Goal: Task Accomplishment & Management: Use online tool/utility

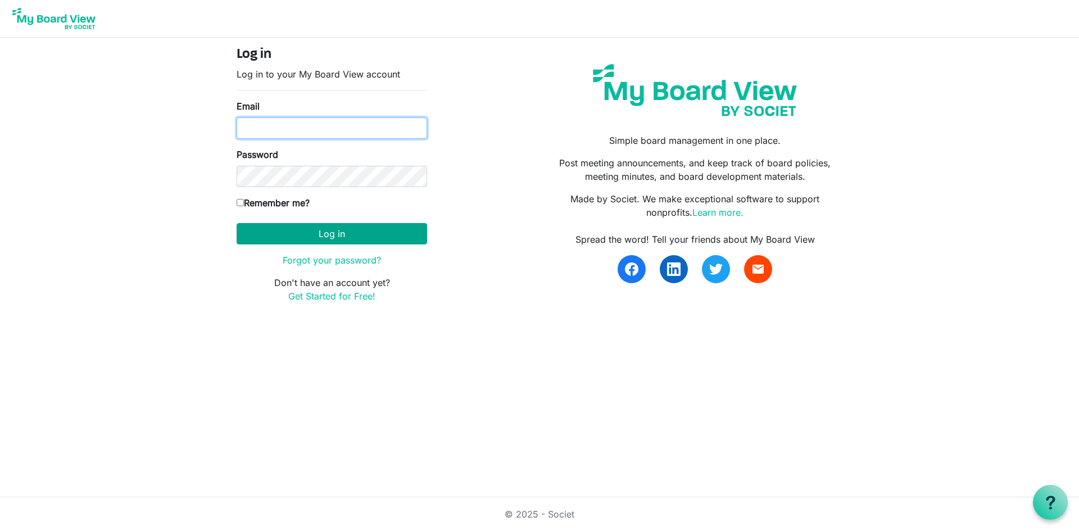
type input "leyoung@uvic.ca"
click at [334, 233] on button "Log in" at bounding box center [332, 233] width 191 height 21
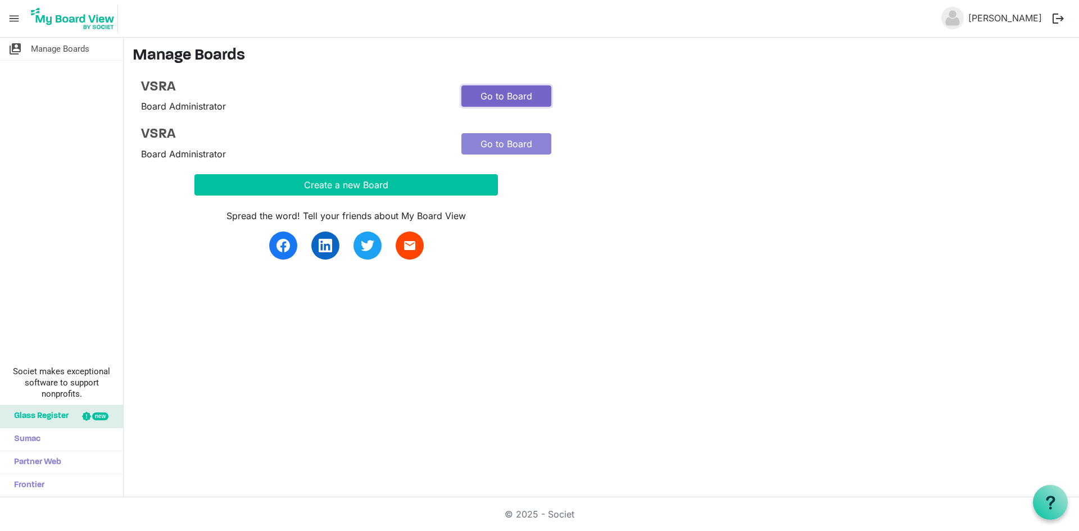
click at [504, 98] on link "Go to Board" at bounding box center [507, 95] width 90 height 21
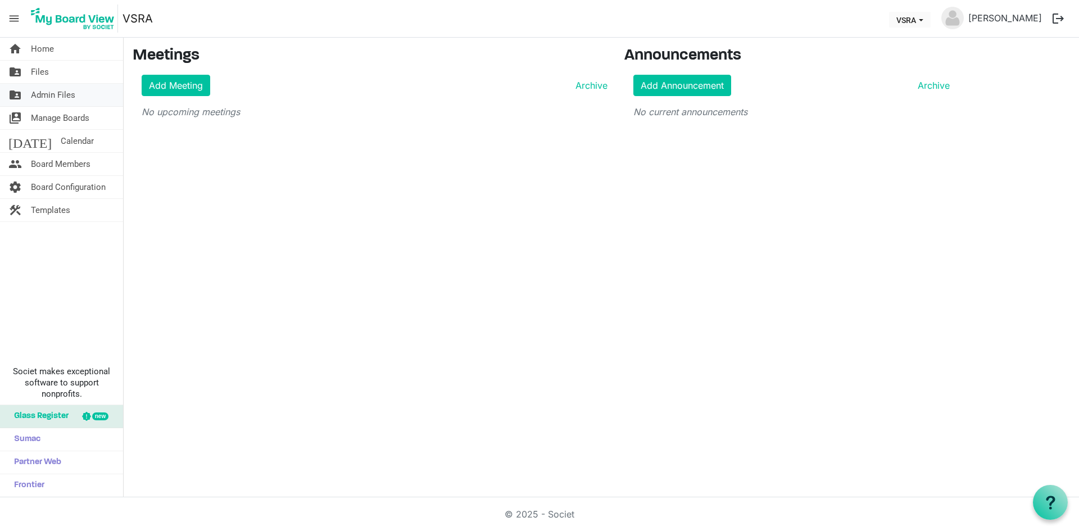
click at [67, 100] on span "Admin Files" at bounding box center [53, 95] width 44 height 22
click at [40, 75] on span "Files" at bounding box center [40, 72] width 18 height 22
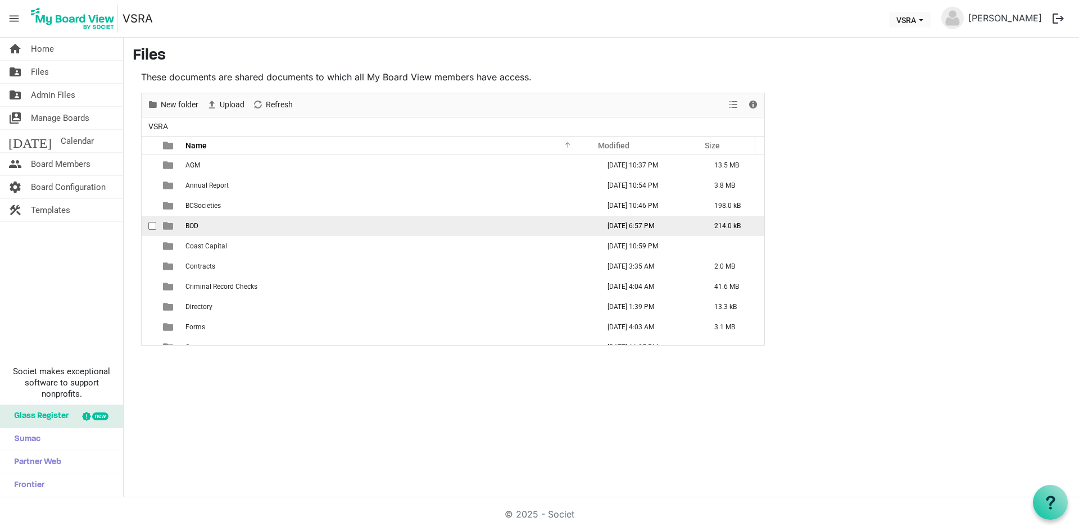
click at [202, 229] on td "BOD" at bounding box center [389, 226] width 414 height 20
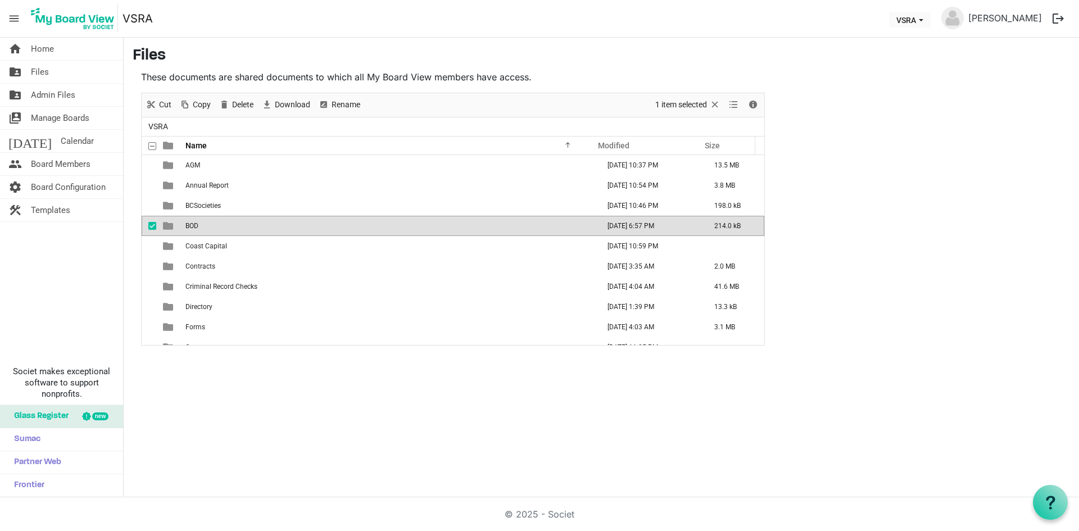
click at [202, 229] on td "BOD" at bounding box center [389, 226] width 414 height 20
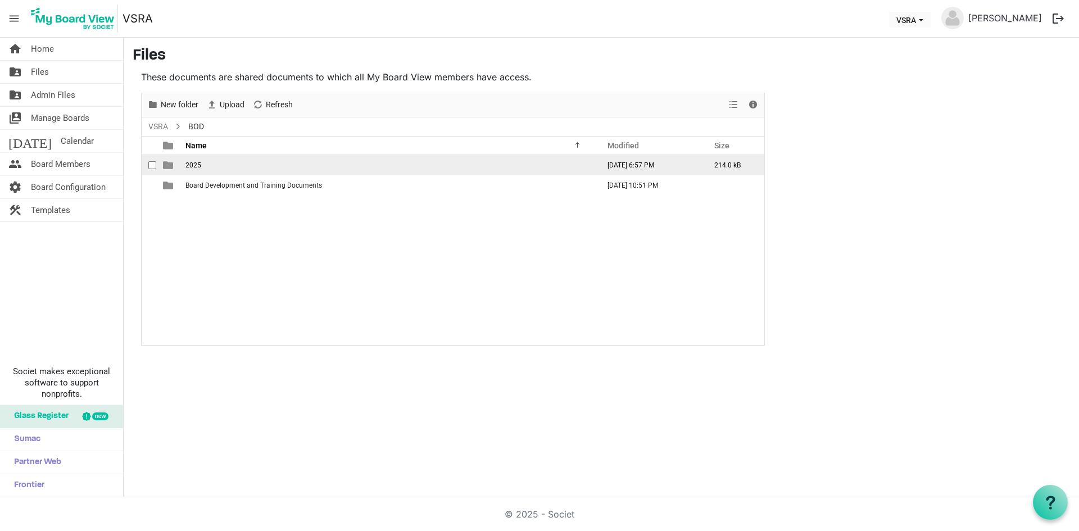
click at [197, 165] on span "2025" at bounding box center [194, 165] width 16 height 8
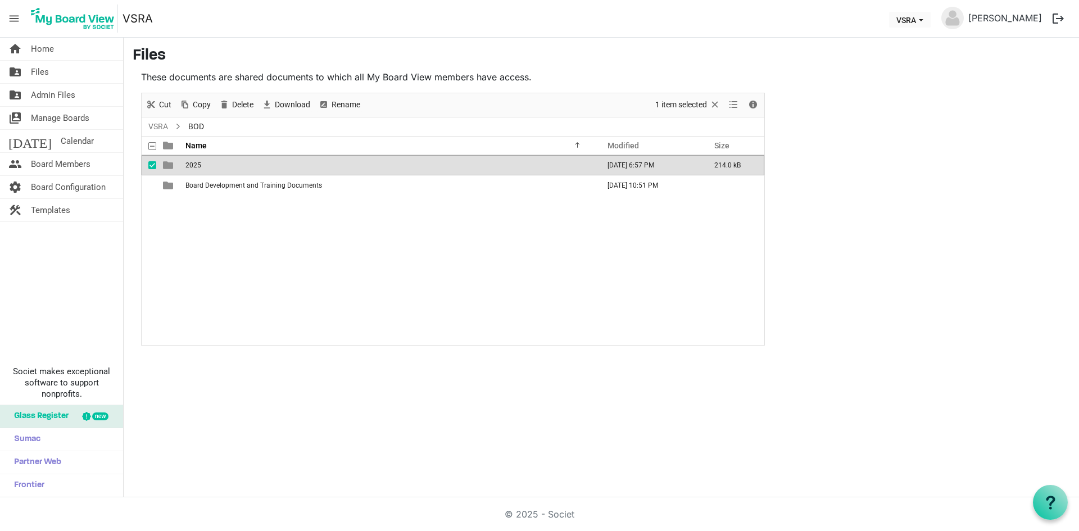
click at [197, 165] on span "2025" at bounding box center [194, 165] width 16 height 8
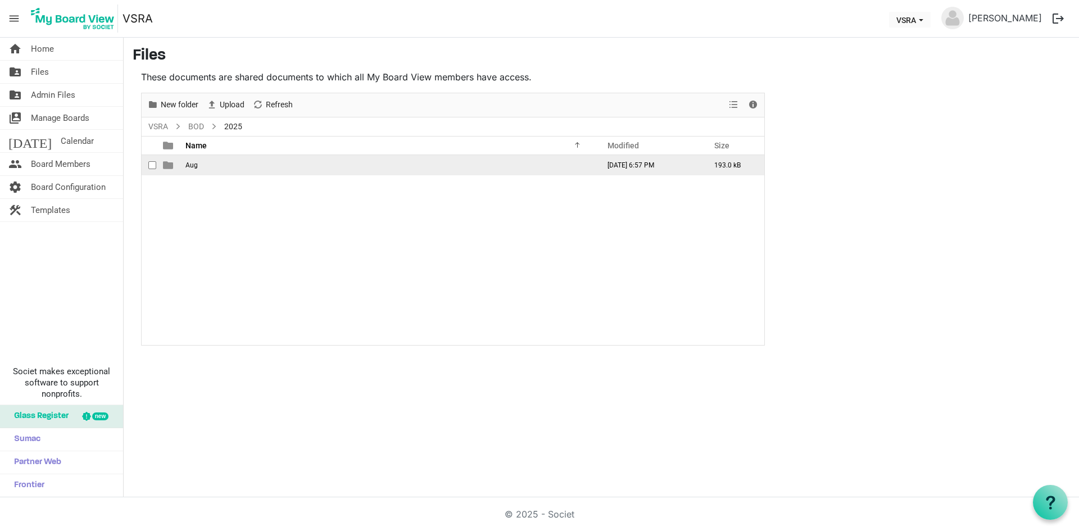
click at [195, 169] on td "Aug" at bounding box center [389, 165] width 414 height 20
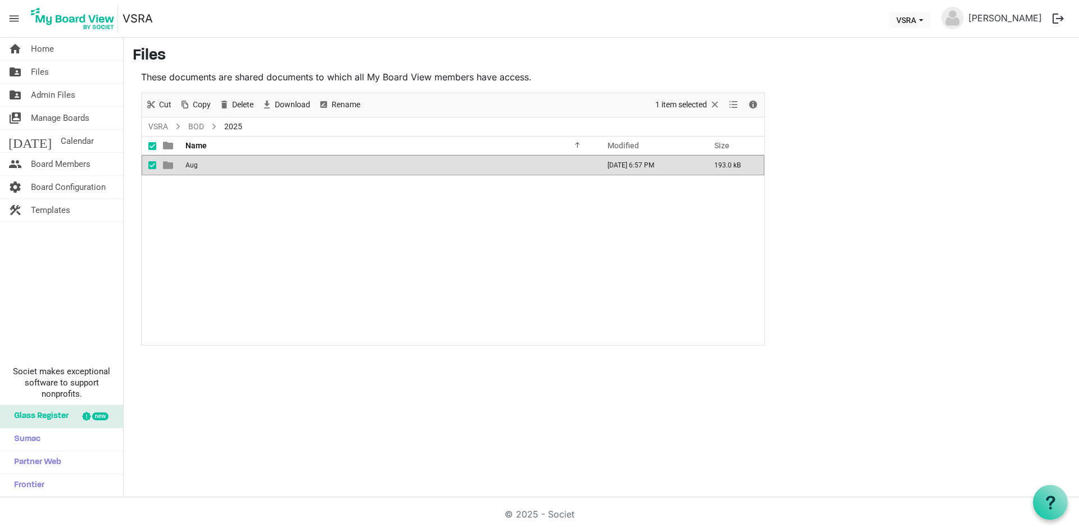
click at [195, 169] on td "Aug" at bounding box center [389, 165] width 414 height 20
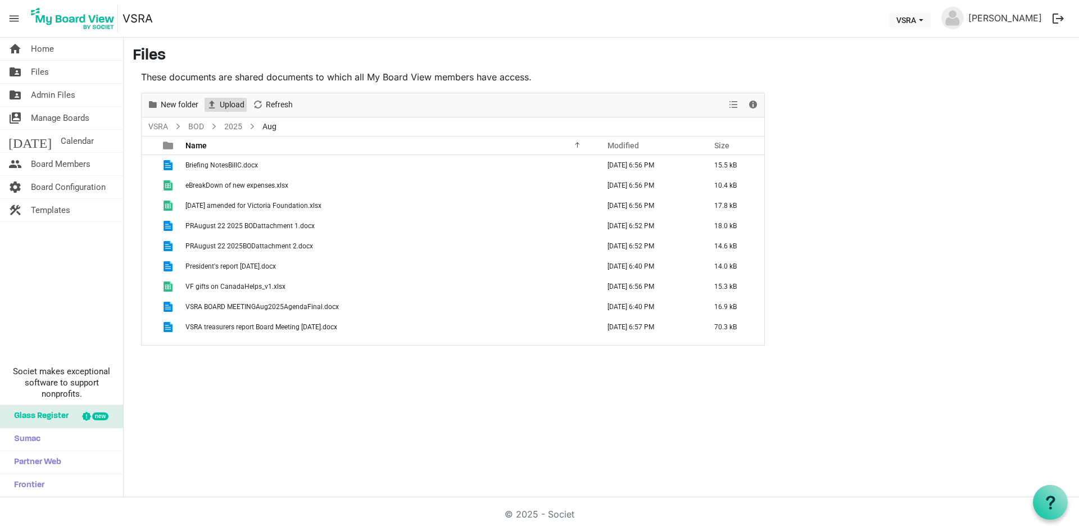
click at [231, 103] on span "Upload" at bounding box center [232, 105] width 27 height 14
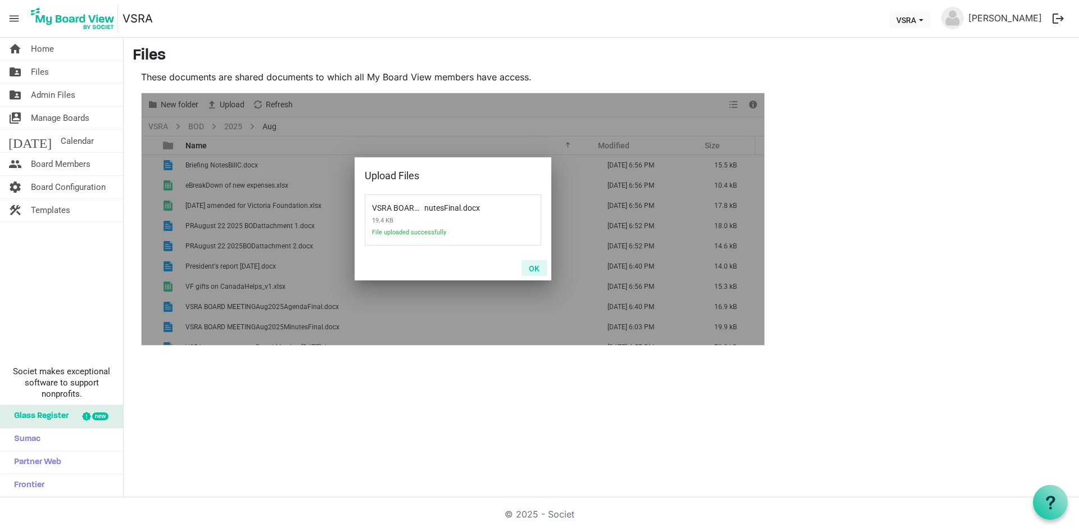
click at [535, 270] on button "OK" at bounding box center [534, 268] width 25 height 16
